Goal: Transaction & Acquisition: Purchase product/service

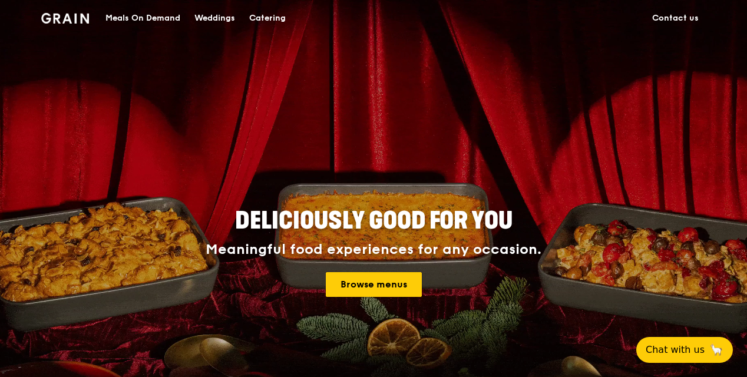
click at [364, 282] on link "Browse menus" at bounding box center [374, 284] width 96 height 25
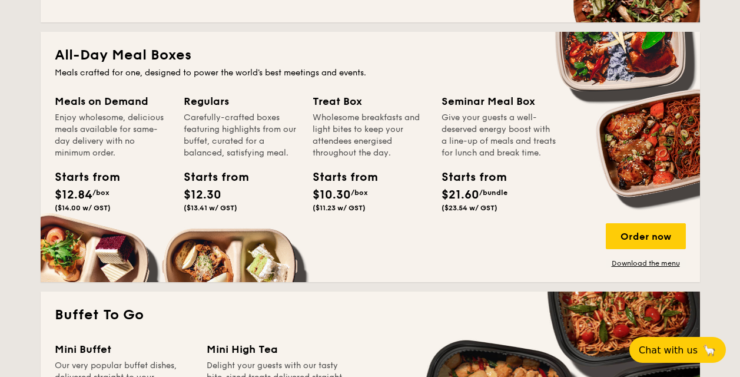
scroll to position [765, 0]
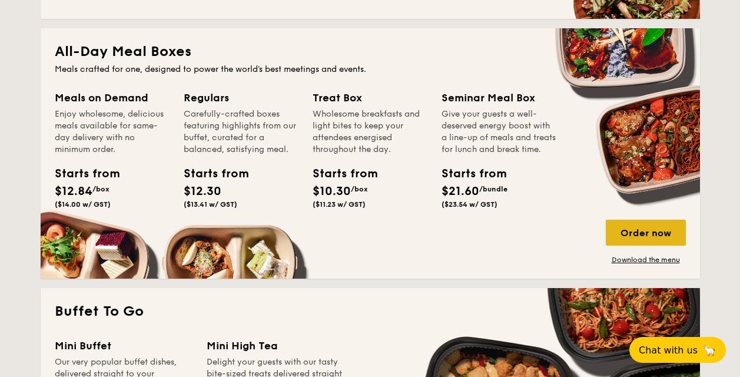
click at [657, 237] on div "Order now" at bounding box center [646, 233] width 80 height 26
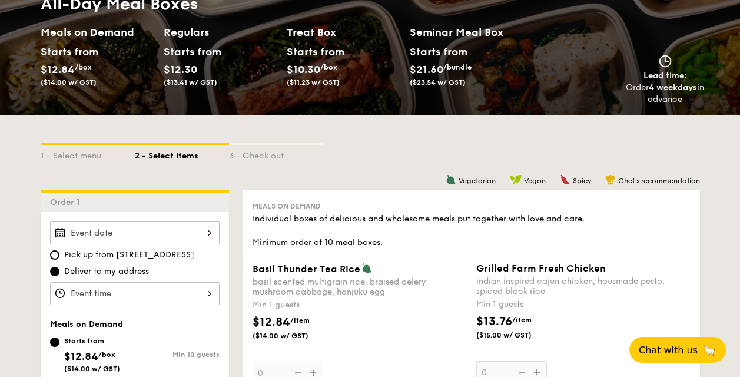
scroll to position [177, 0]
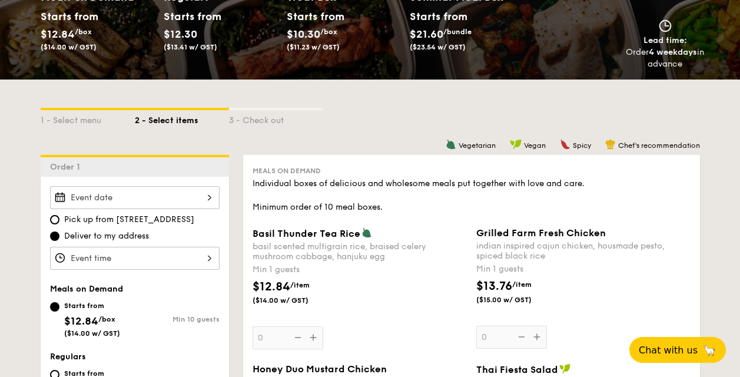
click at [179, 198] on input "Basil Thunder Tea [PERSON_NAME] scented multigrain rice, braised celery mushroo…" at bounding box center [135, 197] width 170 height 23
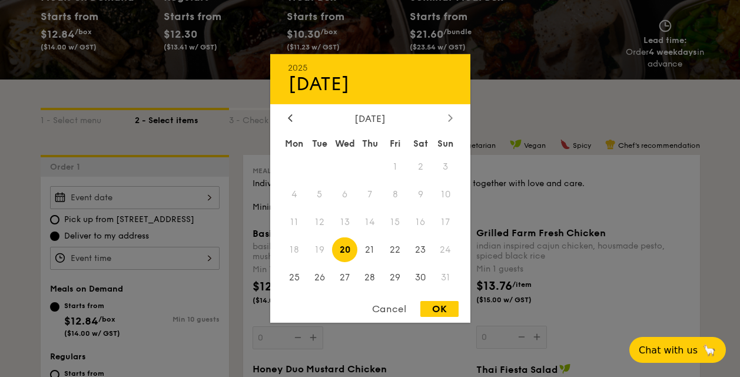
click at [447, 117] on div at bounding box center [450, 118] width 11 height 11
click at [297, 191] on span "8" at bounding box center [294, 194] width 25 height 25
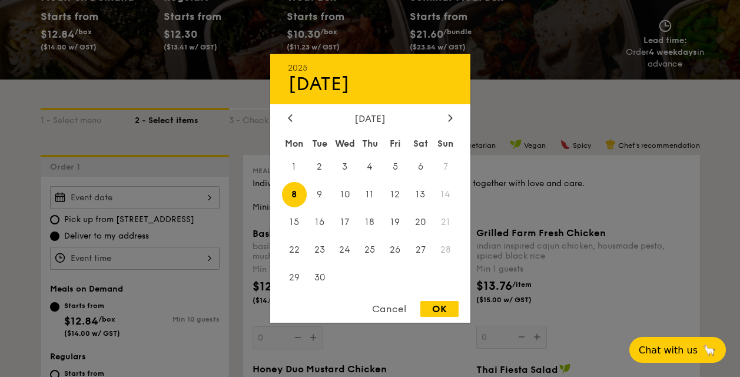
click at [438, 308] on div "OK" at bounding box center [439, 309] width 38 height 16
type input "[DATE]"
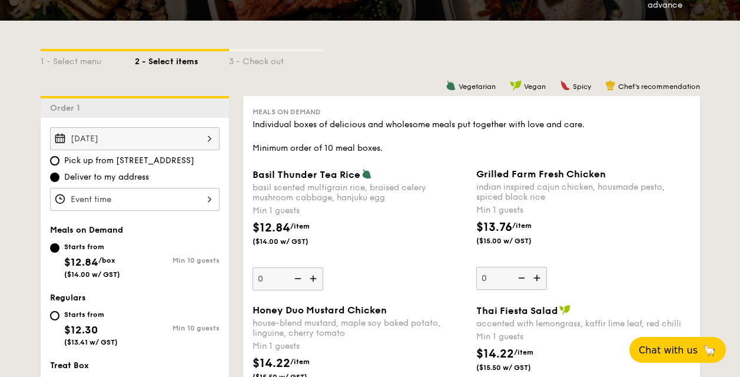
scroll to position [295, 0]
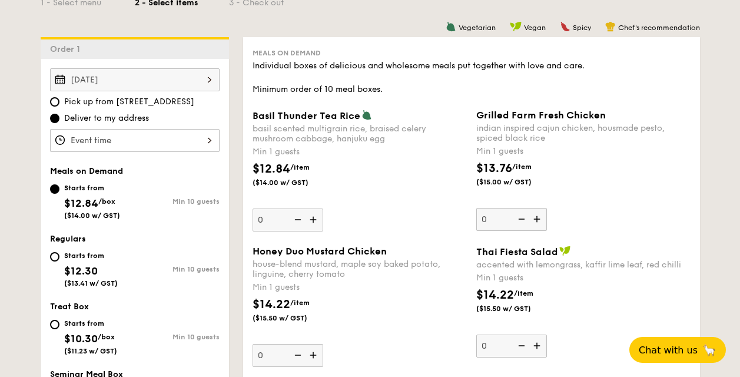
click at [193, 141] on input "Basil Thunder Tea [PERSON_NAME] scented multigrain rice, braised celery mushroo…" at bounding box center [135, 140] width 170 height 23
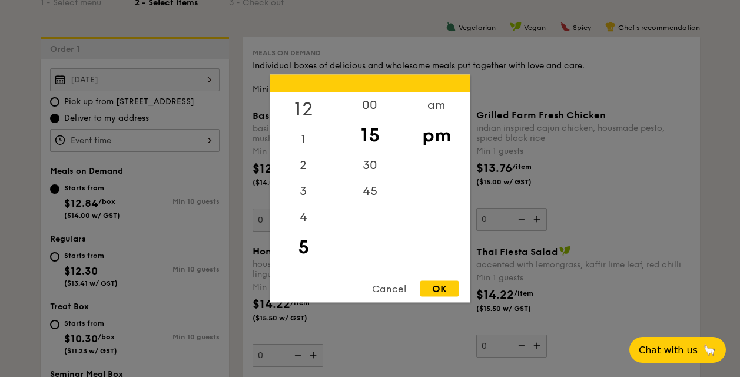
scroll to position [236, 0]
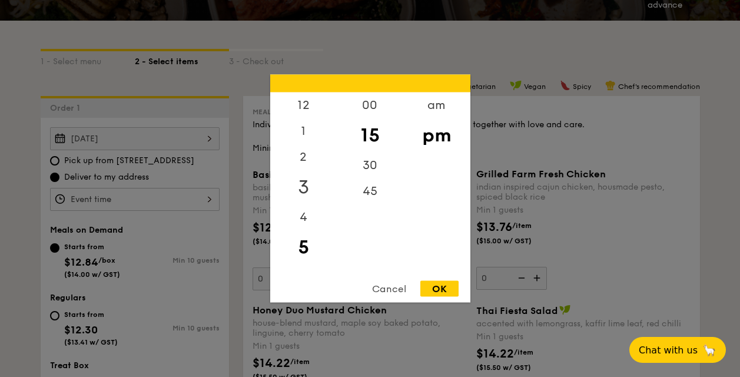
drag, startPoint x: 303, startPoint y: 128, endPoint x: 306, endPoint y: 183, distance: 55.4
click at [306, 181] on div "12 1 2 3 4 5 6 7 8 9 10 11" at bounding box center [303, 182] width 67 height 180
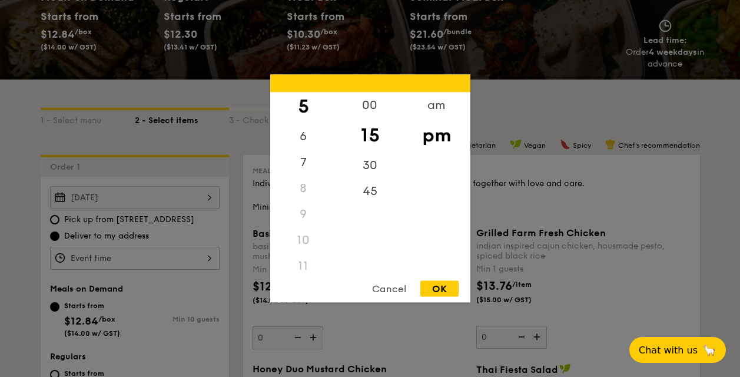
scroll to position [139, 0]
click at [301, 258] on div "11" at bounding box center [303, 260] width 67 height 26
click at [442, 107] on div "am" at bounding box center [436, 109] width 67 height 34
click at [305, 250] on div "11" at bounding box center [303, 256] width 67 height 34
click at [376, 167] on div "30" at bounding box center [370, 170] width 67 height 34
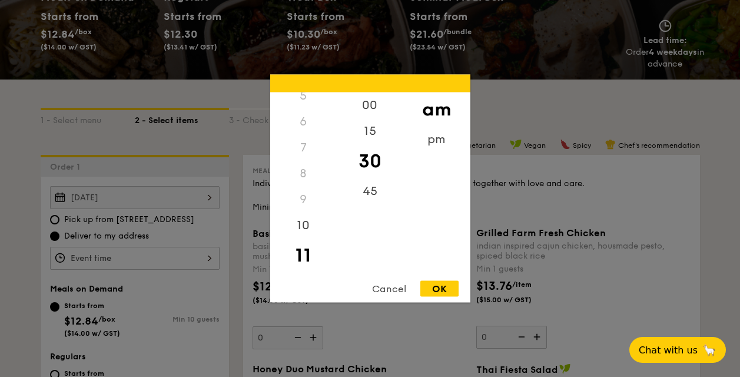
click at [439, 287] on div "OK" at bounding box center [439, 289] width 38 height 16
type input "11:30AM"
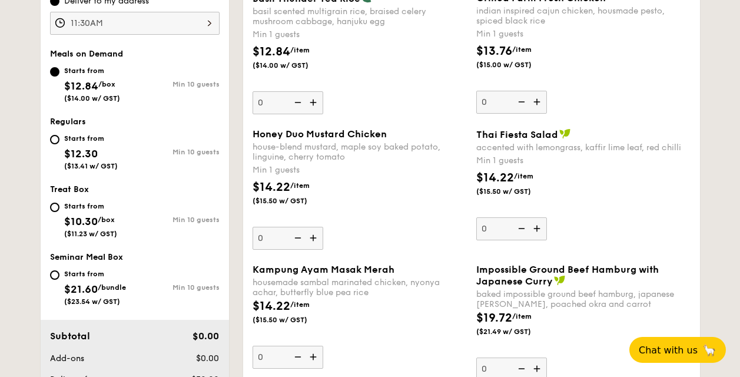
scroll to position [413, 0]
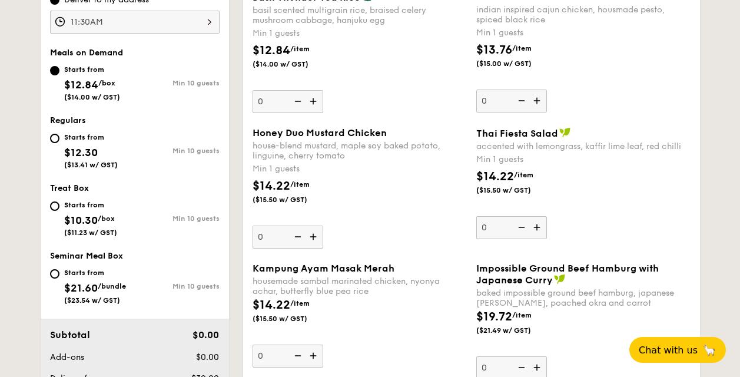
click at [267, 237] on input "0" at bounding box center [288, 237] width 71 height 23
type input "6"
click at [274, 356] on input "0" at bounding box center [288, 355] width 71 height 23
type input "5"
click at [380, 340] on div "Kampung Ayam Masak Merah housemade sambal marinated chicken, nyonya achar, butt…" at bounding box center [360, 315] width 214 height 105
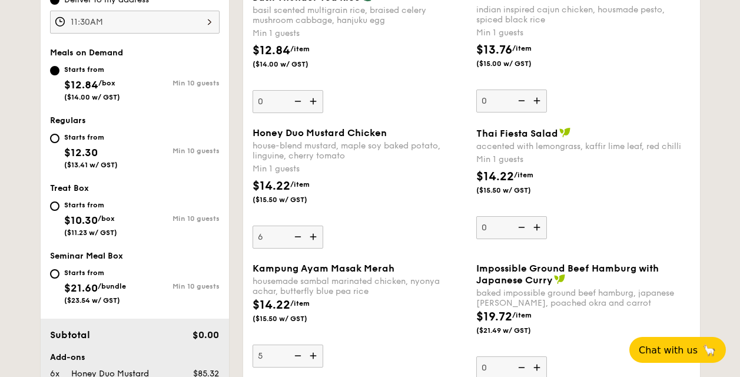
click at [323, 344] on input "5" at bounding box center [288, 355] width 71 height 23
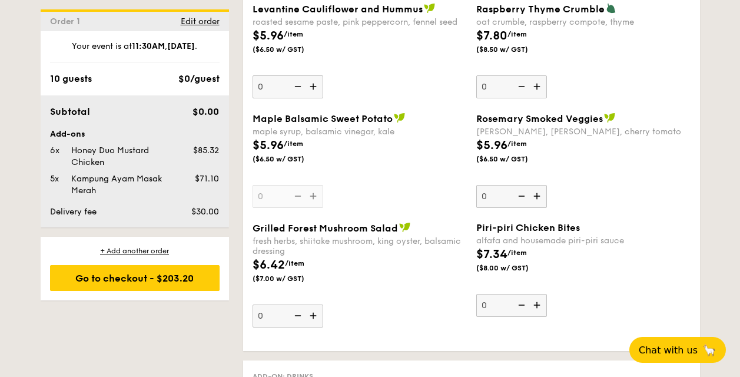
scroll to position [1231, 0]
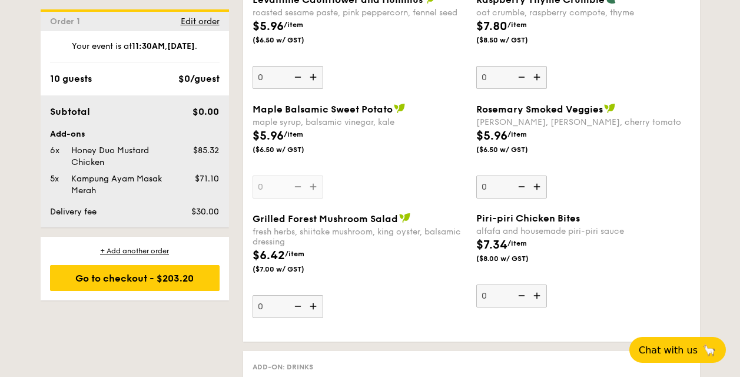
click at [266, 307] on input "0" at bounding box center [288, 306] width 71 height 23
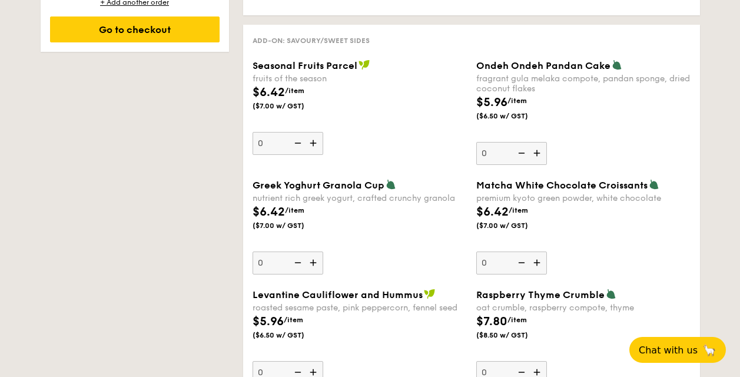
scroll to position [936, 0]
type input "3"
click at [482, 142] on input "0" at bounding box center [511, 153] width 71 height 23
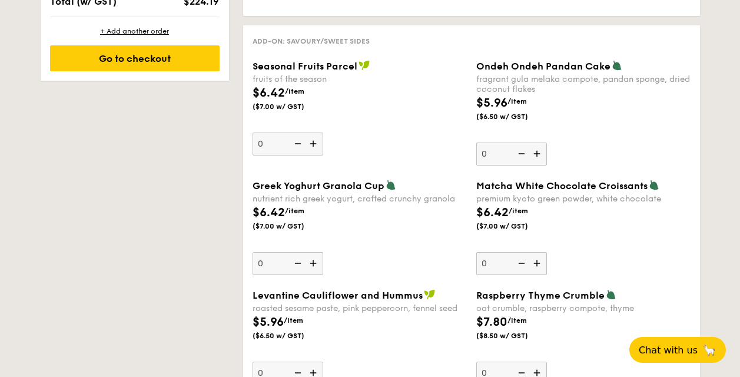
scroll to position [964, 0]
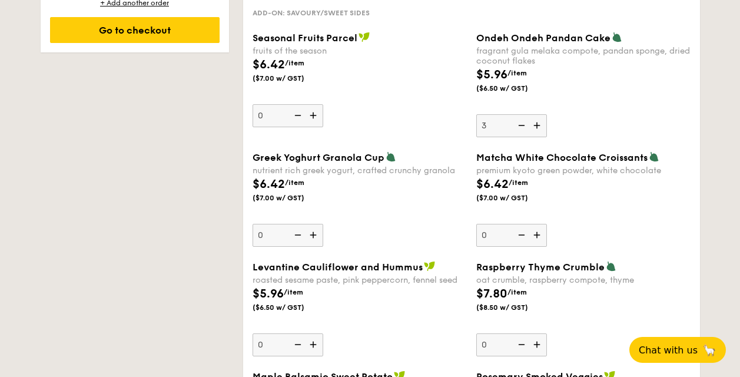
type input "3"
click at [261, 104] on input "0" at bounding box center [288, 115] width 71 height 23
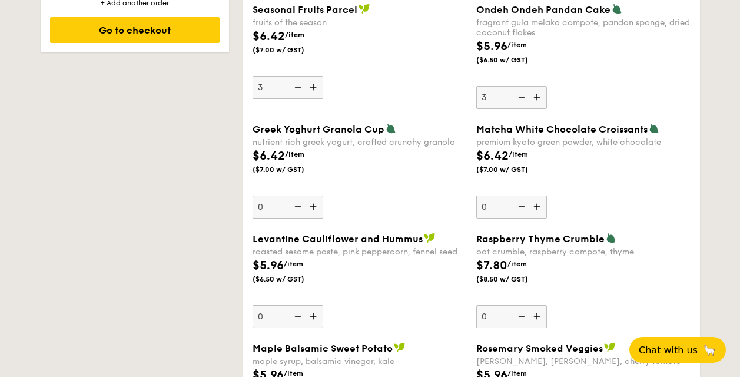
scroll to position [1052, 0]
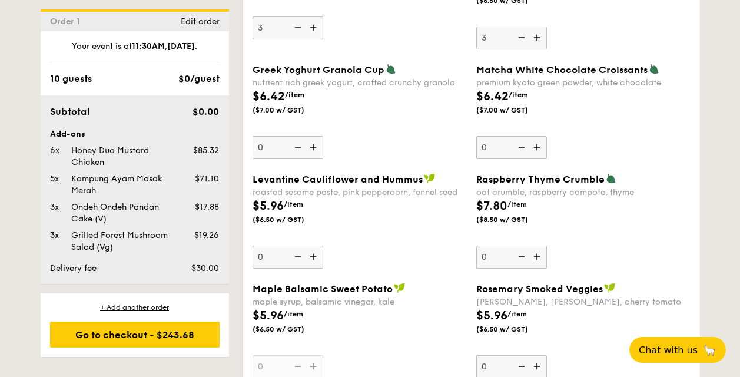
type input "3"
click at [258, 257] on input "0" at bounding box center [288, 257] width 71 height 23
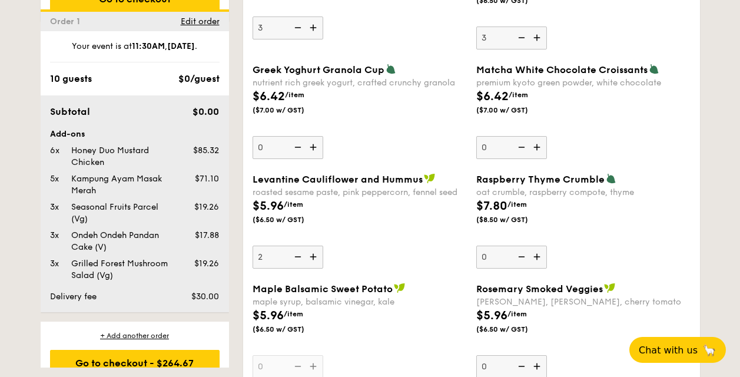
type input "2"
click at [347, 231] on div "Levantine Cauliflower and Hummus roasted sesame paste, pink peppercorn, fennel …" at bounding box center [360, 220] width 214 height 95
click at [323, 246] on input "2" at bounding box center [288, 257] width 71 height 23
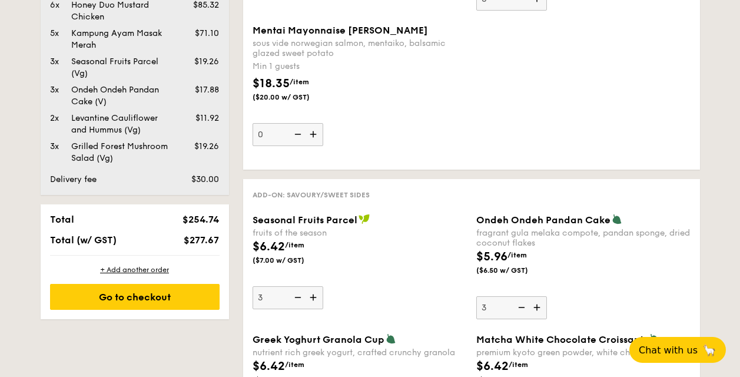
scroll to position [732, 0]
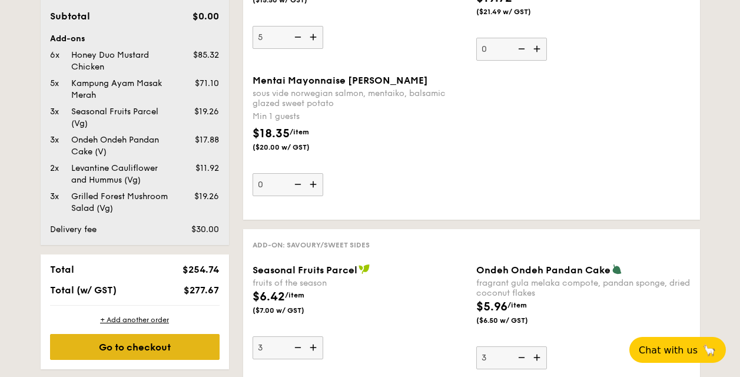
click at [106, 350] on div "Go to checkout" at bounding box center [135, 347] width 170 height 26
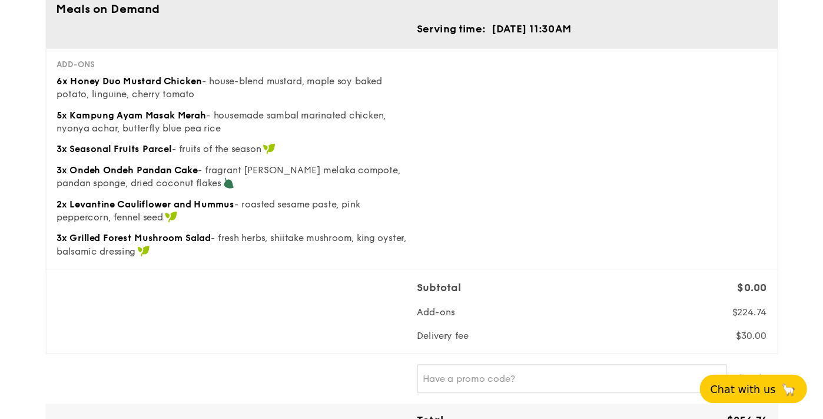
scroll to position [118, 0]
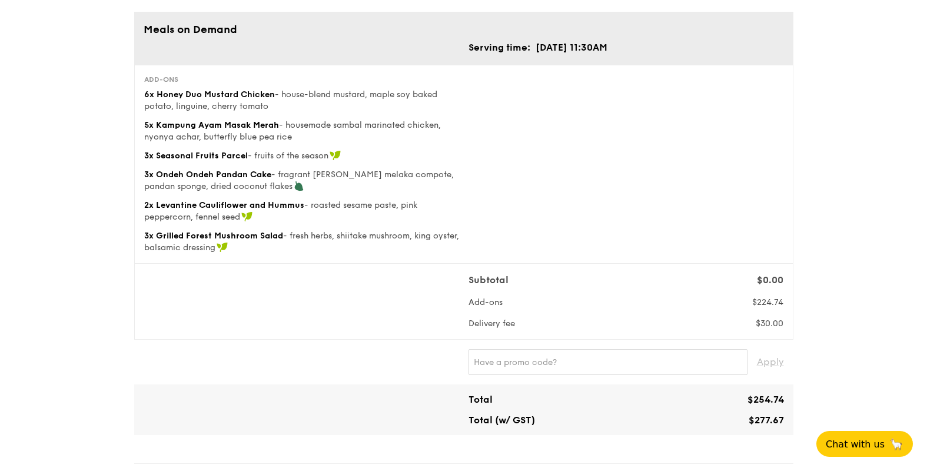
scroll to position [78, 0]
